Goal: Task Accomplishment & Management: Manage account settings

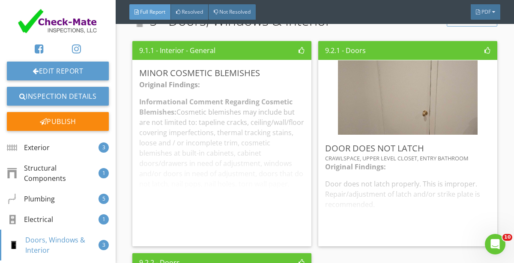
scroll to position [3042, 0]
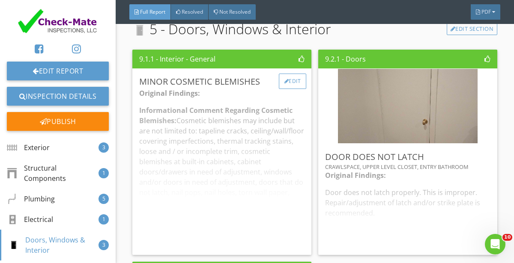
click at [296, 78] on div "Edit" at bounding box center [293, 81] width 28 height 15
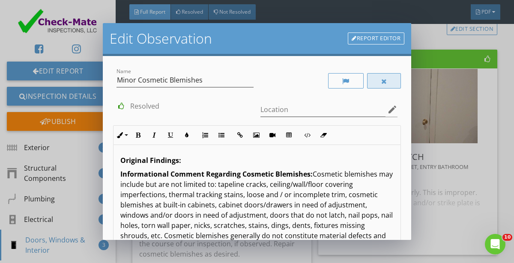
click at [391, 81] on div at bounding box center [384, 80] width 34 height 15
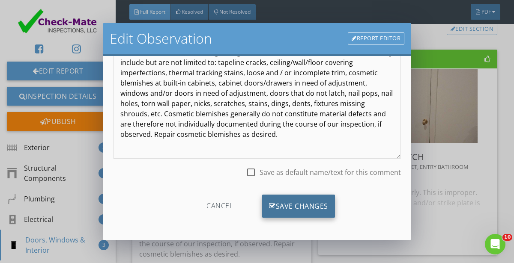
click at [295, 211] on div "Save Changes" at bounding box center [298, 206] width 73 height 23
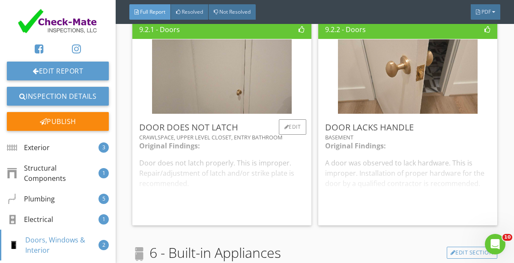
scroll to position [3079, 0]
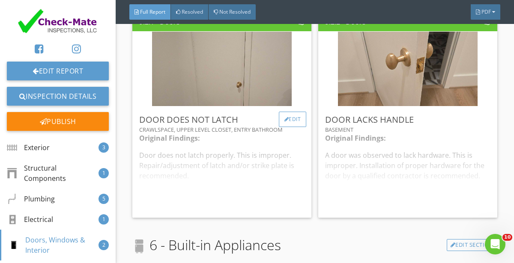
click at [293, 123] on div "Edit" at bounding box center [293, 119] width 28 height 15
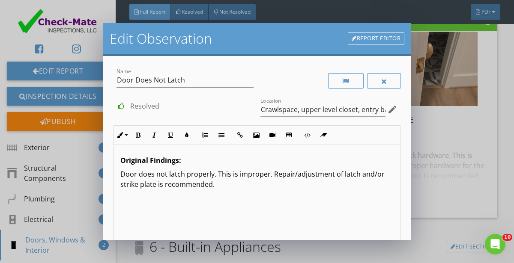
click at [224, 184] on p "Door does not latch properly. This is improper. Repair/adjustment of latch and/…" at bounding box center [256, 179] width 273 height 21
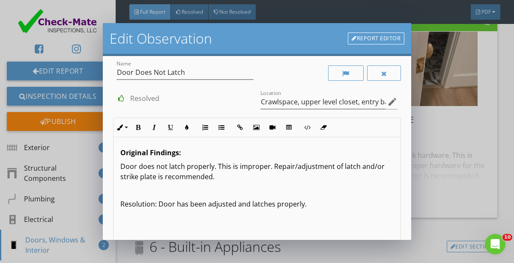
scroll to position [8, 0]
click at [351, 98] on input "Crawlspace, upper level closet, entry bathroom" at bounding box center [322, 102] width 125 height 14
click at [315, 193] on p at bounding box center [256, 190] width 273 height 10
click at [297, 103] on input "Crawlspace, upper level closet, entry bathroom" at bounding box center [322, 102] width 125 height 14
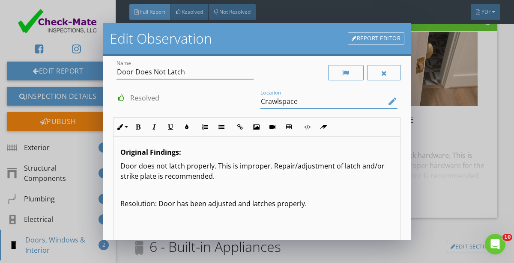
scroll to position [122, 0]
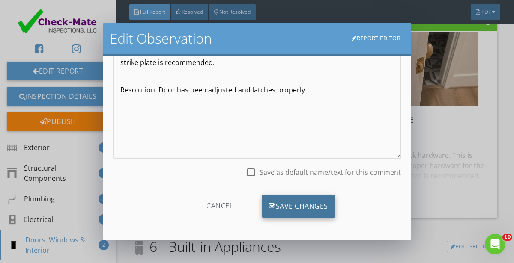
type input "Crawlspace"
click at [292, 203] on div "Save Changes" at bounding box center [298, 206] width 73 height 23
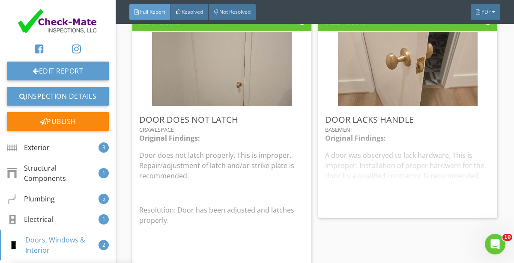
scroll to position [21, 0]
click at [477, 120] on div "Edit" at bounding box center [478, 119] width 28 height 15
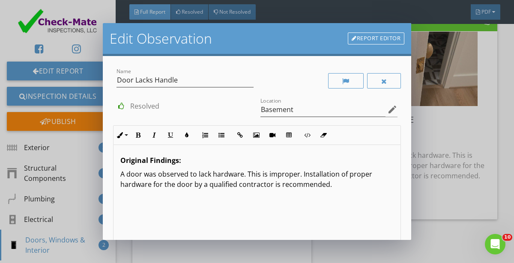
click at [365, 214] on div "Original Findings: A door was observed to lack hardware. This is improper. Inst…" at bounding box center [256, 213] width 287 height 136
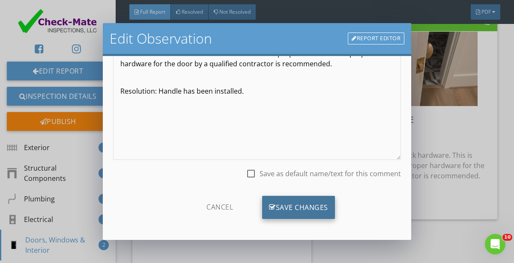
click at [297, 200] on div "Save Changes" at bounding box center [298, 207] width 73 height 23
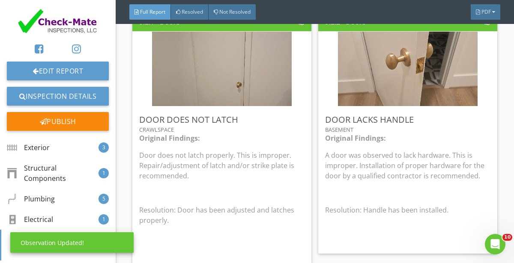
scroll to position [21, 0]
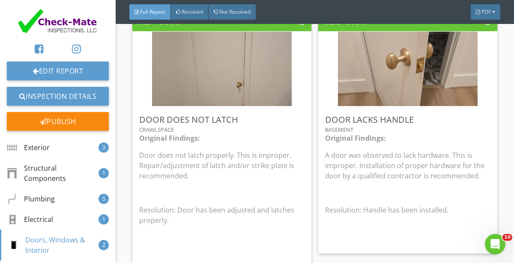
click at [297, 200] on div "Original Findings: Door does not latch properly. This is improper. Repair/adjus…" at bounding box center [221, 195] width 165 height 124
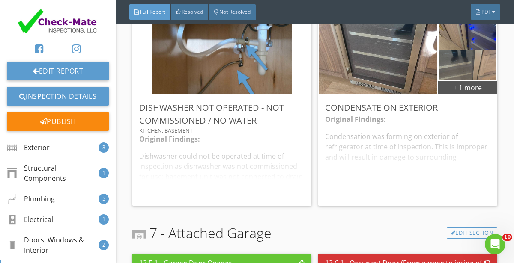
scroll to position [3379, 0]
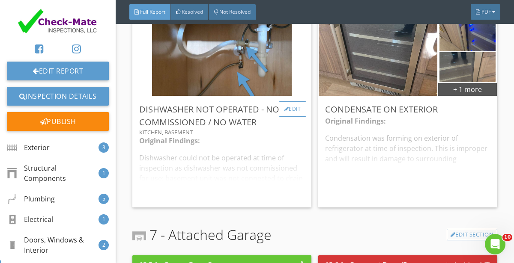
click at [295, 109] on div "Edit" at bounding box center [293, 108] width 28 height 15
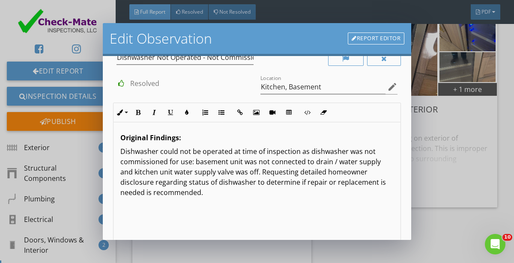
scroll to position [24, 0]
click at [288, 84] on input "Kitchen, Basement" at bounding box center [322, 86] width 125 height 14
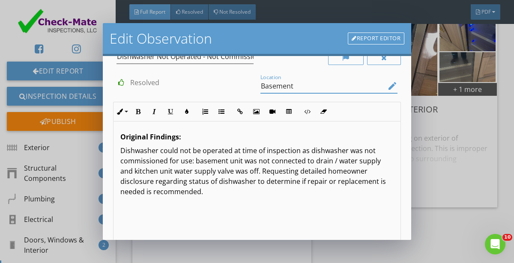
type input "Basement"
click at [164, 211] on div "Original Findings: Dishwasher could not be operated at time of inspection as di…" at bounding box center [256, 190] width 287 height 136
click at [197, 201] on div "Original Findings: Dishwasher could not be operated at time of inspection as di…" at bounding box center [256, 190] width 287 height 136
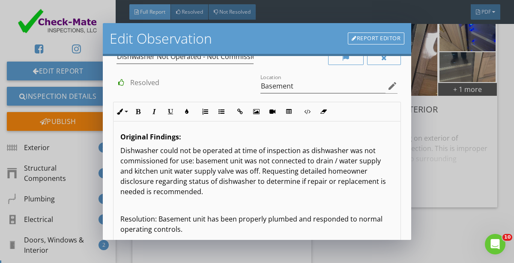
click at [196, 218] on p "Resolution: Basement unit has been properly plumbed and responded to normal ope…" at bounding box center [256, 224] width 273 height 21
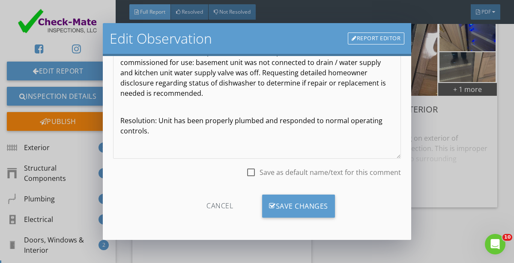
scroll to position [122, 0]
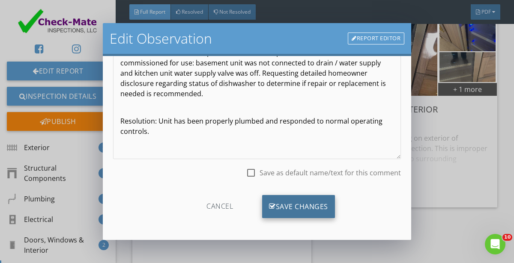
click at [297, 208] on div "Save Changes" at bounding box center [298, 206] width 73 height 23
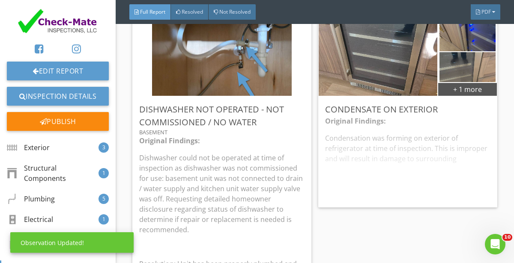
scroll to position [21, 0]
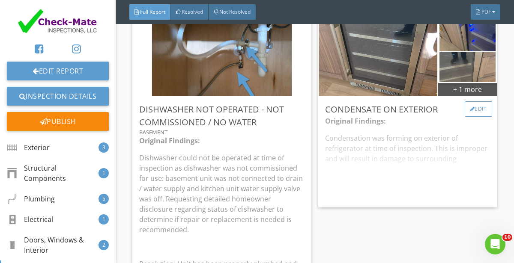
click at [488, 110] on div "Edit" at bounding box center [478, 108] width 28 height 15
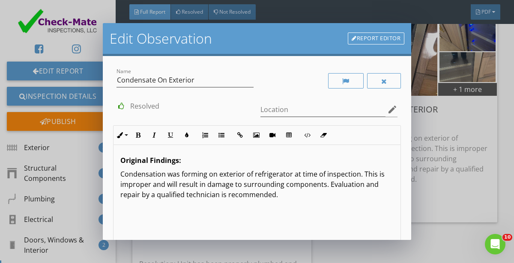
click at [318, 220] on div "Original Findings: Condensation was forming on exterior of refrigerator at time…" at bounding box center [256, 213] width 287 height 136
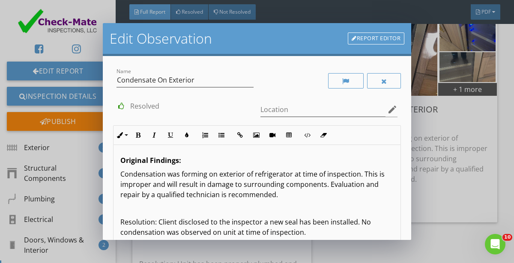
click at [282, 222] on p "Resolution: Client disclosed to the inspector a new seal has been installed. No…" at bounding box center [256, 227] width 273 height 21
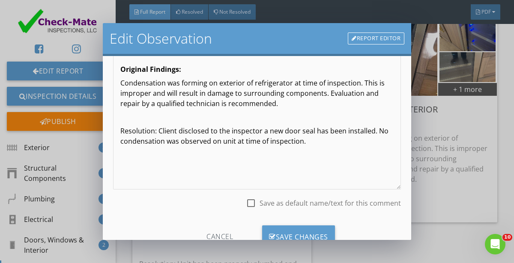
scroll to position [91, 0]
click at [304, 230] on div "Save Changes" at bounding box center [298, 237] width 73 height 23
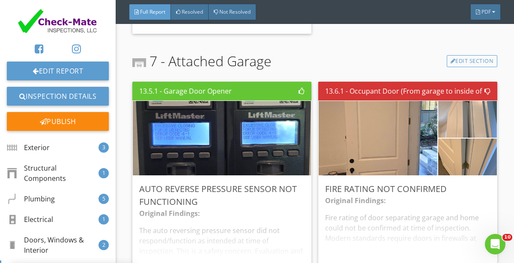
scroll to position [3661, 0]
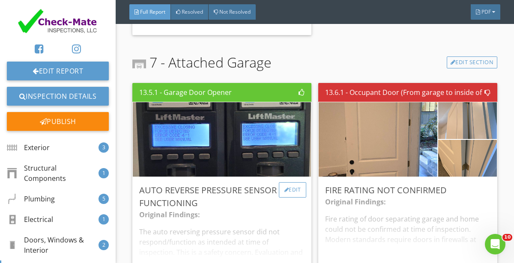
click at [289, 182] on div "Edit" at bounding box center [293, 189] width 28 height 15
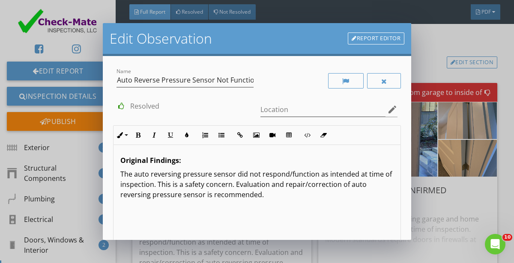
click at [259, 199] on div "Original Findings: The auto reversing pressure sensor did not respond/function …" at bounding box center [256, 213] width 287 height 136
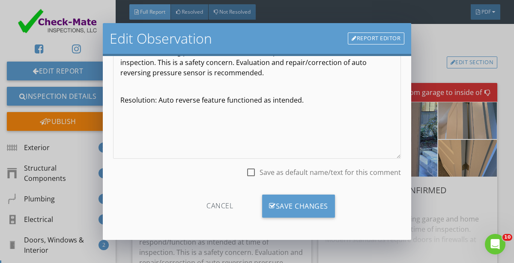
scroll to position [122, 0]
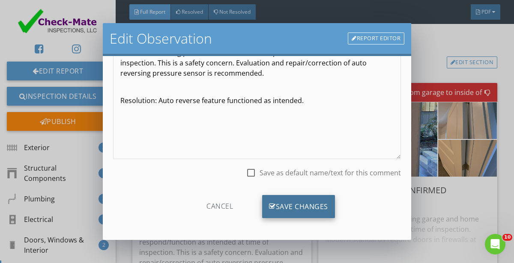
click at [301, 210] on div "Save Changes" at bounding box center [298, 206] width 73 height 23
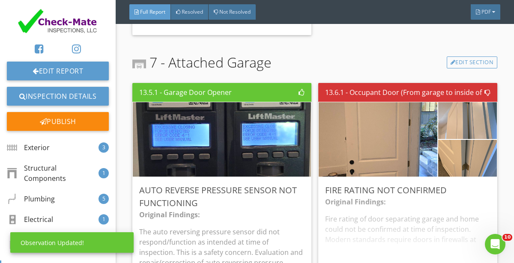
scroll to position [21, 0]
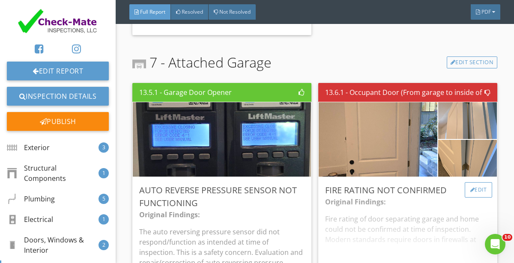
click at [473, 187] on div at bounding box center [472, 189] width 5 height 5
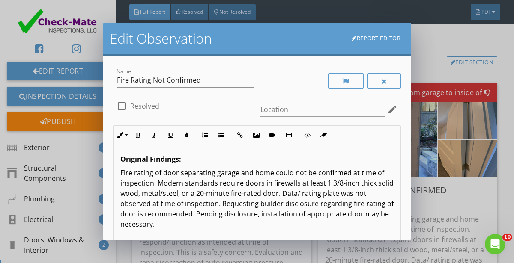
scroll to position [122, 0]
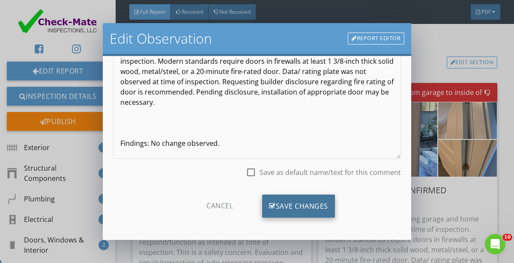
click at [301, 209] on div "Save Changes" at bounding box center [298, 206] width 73 height 23
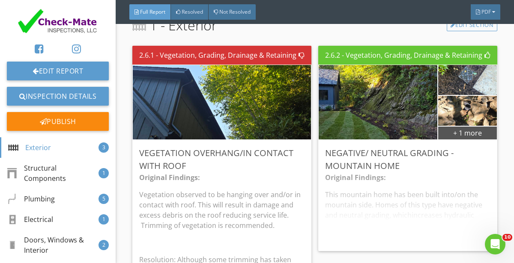
scroll to position [1044, 0]
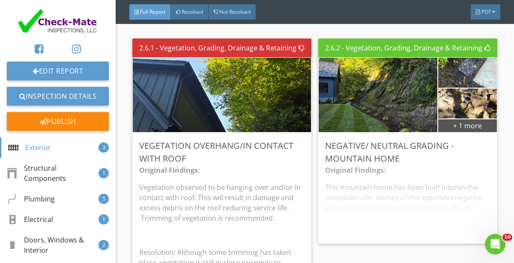
click at [301, 209] on p "Vegetation observed to be hanging over and/or in contact with roof. This will r…" at bounding box center [221, 202] width 165 height 41
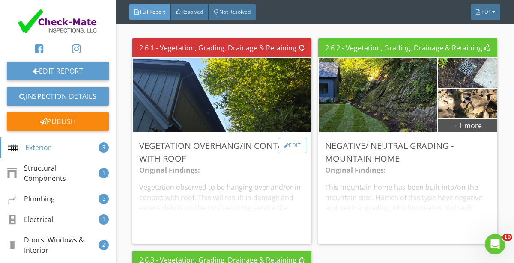
click at [289, 148] on div "Edit" at bounding box center [293, 145] width 28 height 15
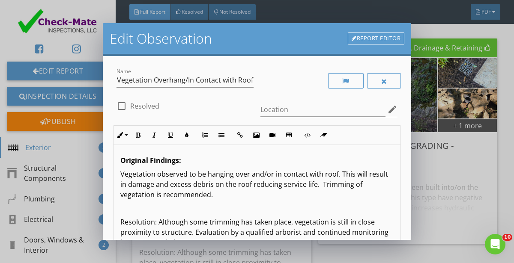
scroll to position [0, 0]
click at [122, 107] on div at bounding box center [121, 105] width 15 height 15
checkbox input "true"
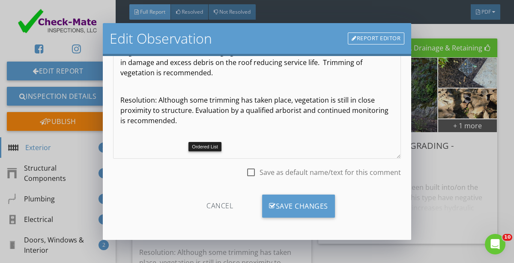
scroll to position [120, 0]
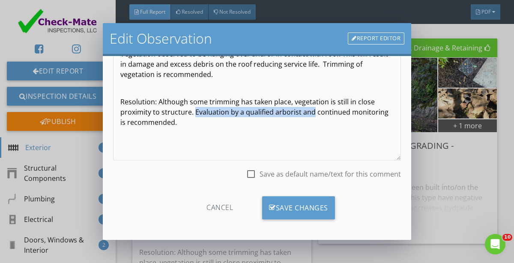
drag, startPoint x: 194, startPoint y: 112, endPoint x: 312, endPoint y: 113, distance: 117.3
click at [312, 113] on p "Resolution: Although some trimming has taken place, vegetation is still in clos…" at bounding box center [256, 112] width 273 height 31
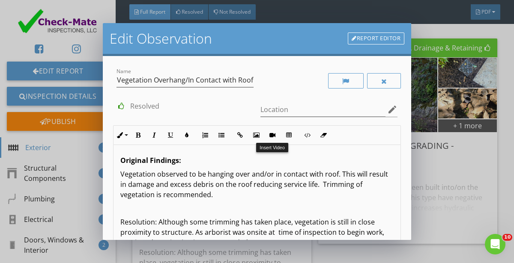
scroll to position [122, 0]
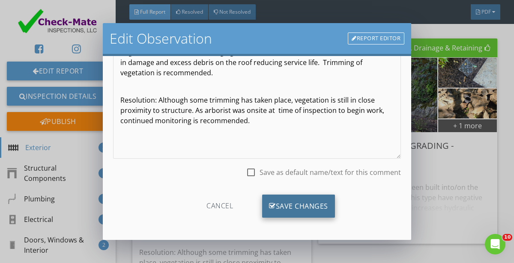
click at [291, 208] on div "Save Changes" at bounding box center [298, 206] width 73 height 23
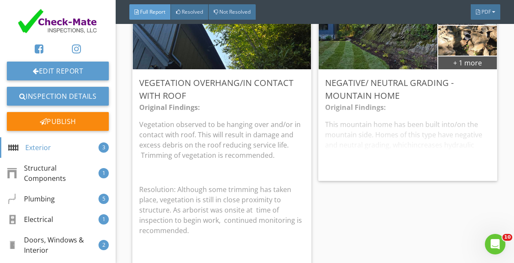
scroll to position [1110, 0]
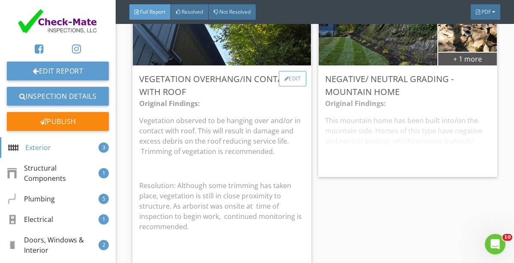
click at [284, 77] on div at bounding box center [286, 78] width 5 height 5
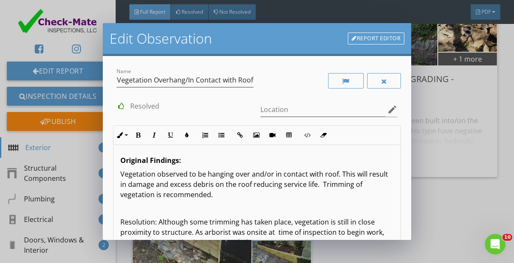
click at [247, 220] on p "Resolution: Although some trimming has taken place, vegetation is still in clos…" at bounding box center [256, 232] width 273 height 31
click at [329, 223] on p "Resolution: Although some trimming had taken place, vegetation is still in clos…" at bounding box center [256, 232] width 273 height 31
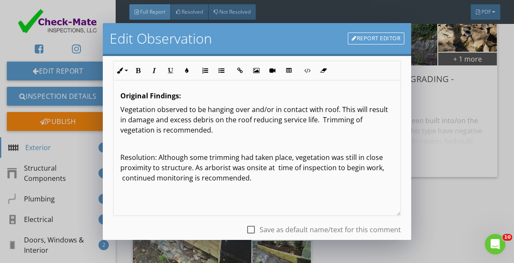
scroll to position [65, 0]
click at [363, 168] on p "Resolution: Although some trimming had taken place, vegetation was still in clo…" at bounding box center [256, 167] width 273 height 31
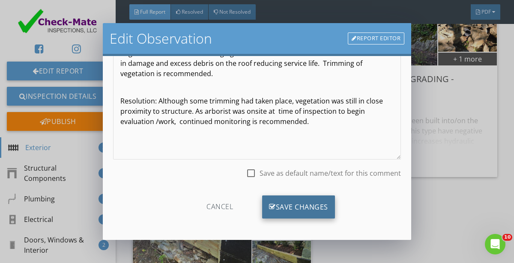
click at [295, 202] on div "Save Changes" at bounding box center [298, 207] width 73 height 23
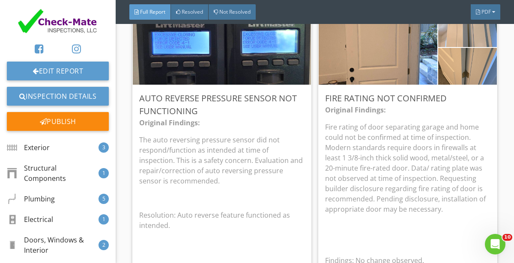
scroll to position [3670, 0]
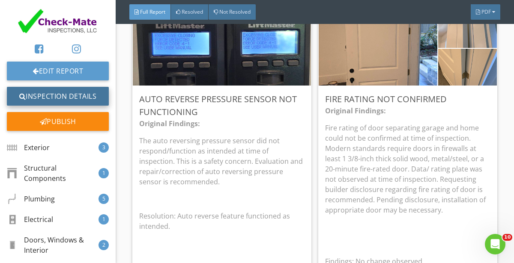
click at [65, 94] on link "Inspection Details" at bounding box center [58, 96] width 102 height 19
